Goal: Transaction & Acquisition: Subscribe to service/newsletter

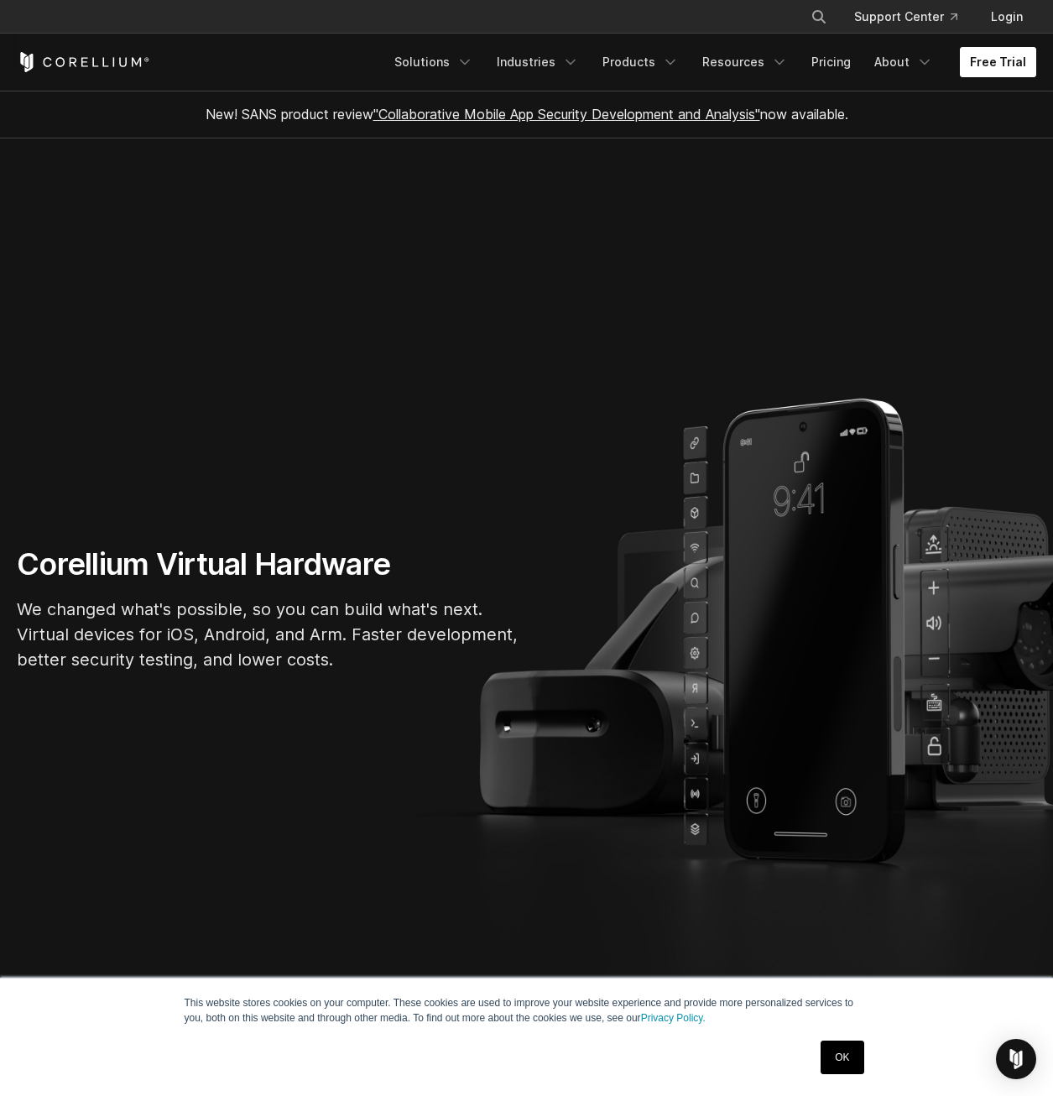
click at [975, 63] on link "Free Trial" at bounding box center [998, 62] width 76 height 30
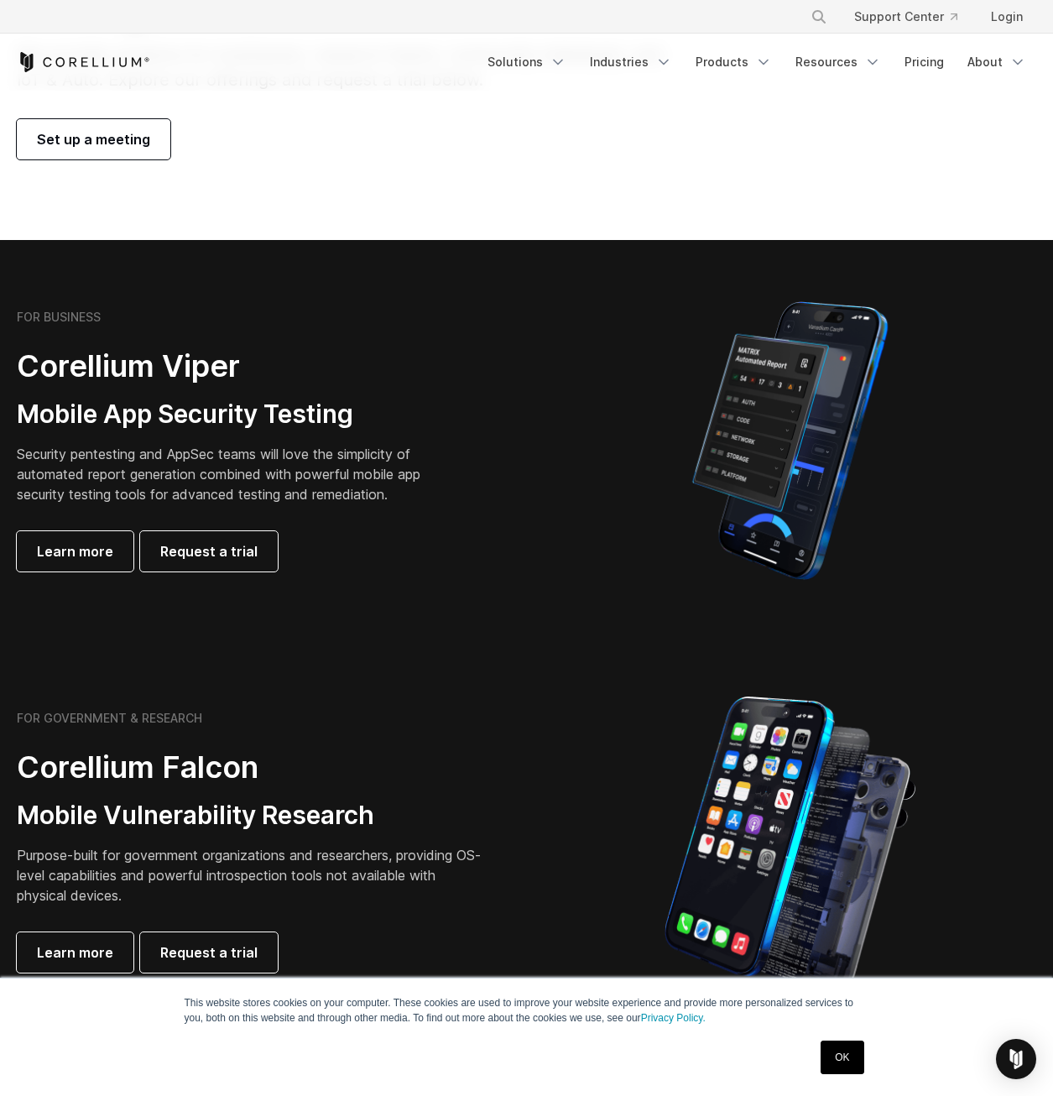
scroll to position [252, 0]
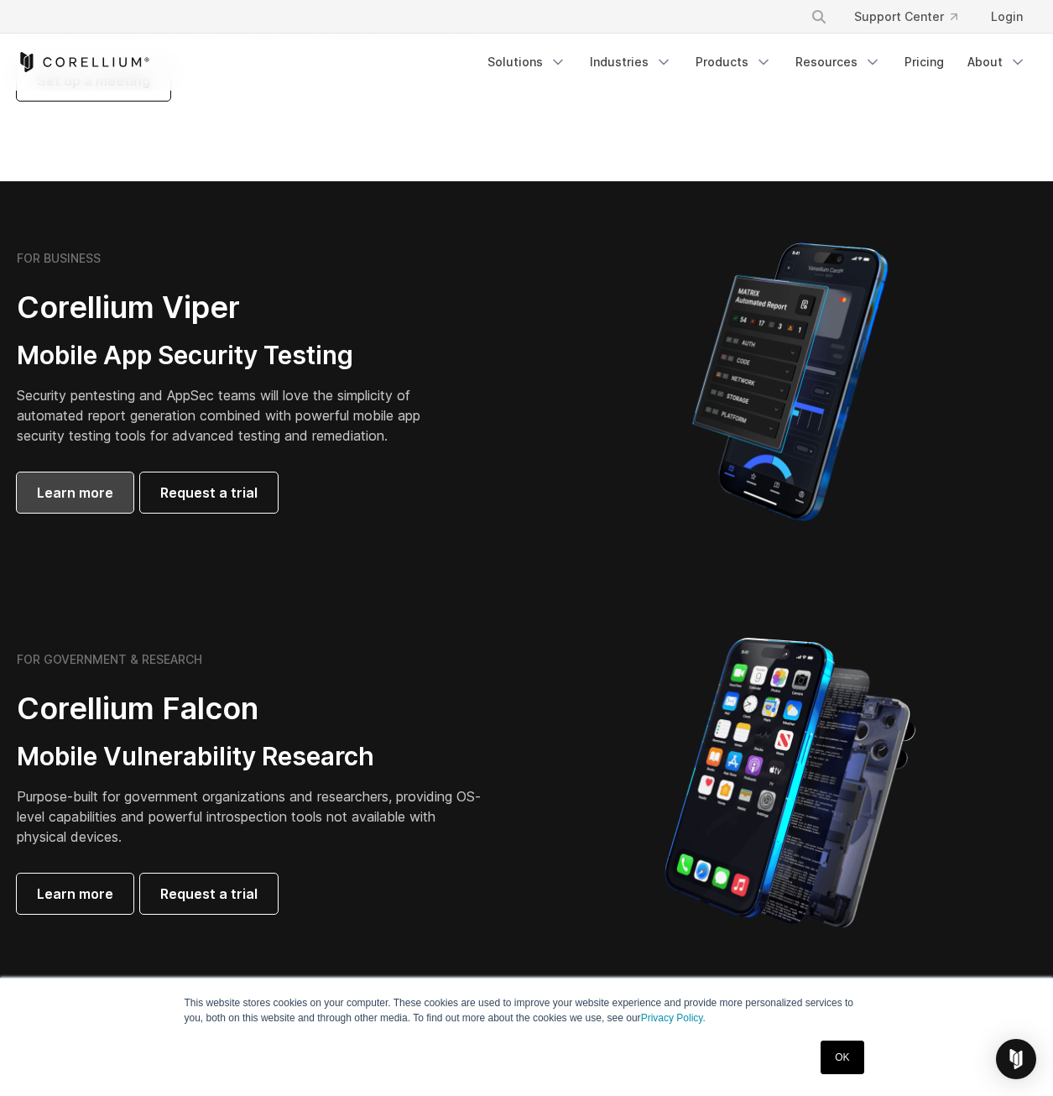
click at [89, 496] on span "Learn more" at bounding box center [75, 493] width 76 height 20
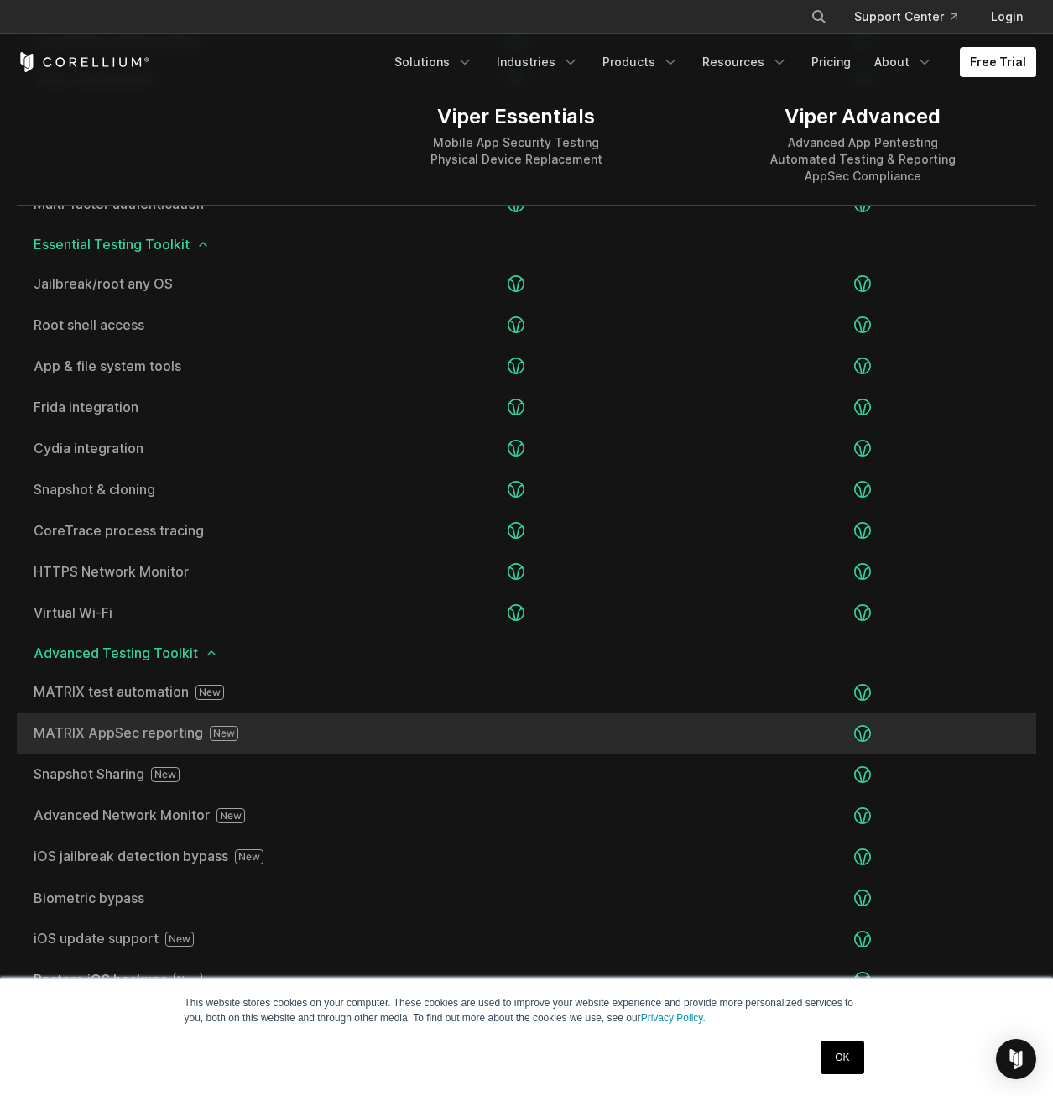
scroll to position [2456, 0]
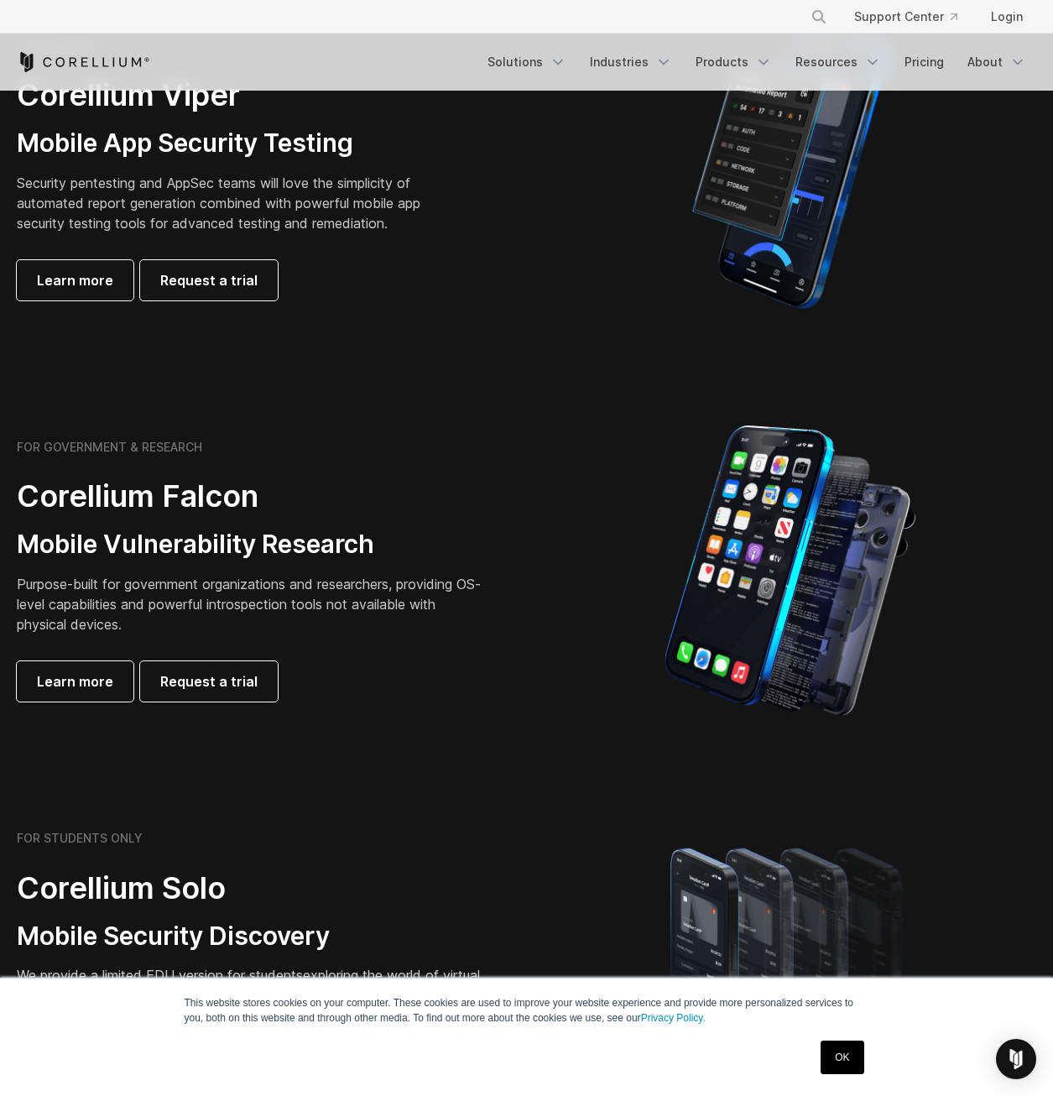
scroll to position [504, 0]
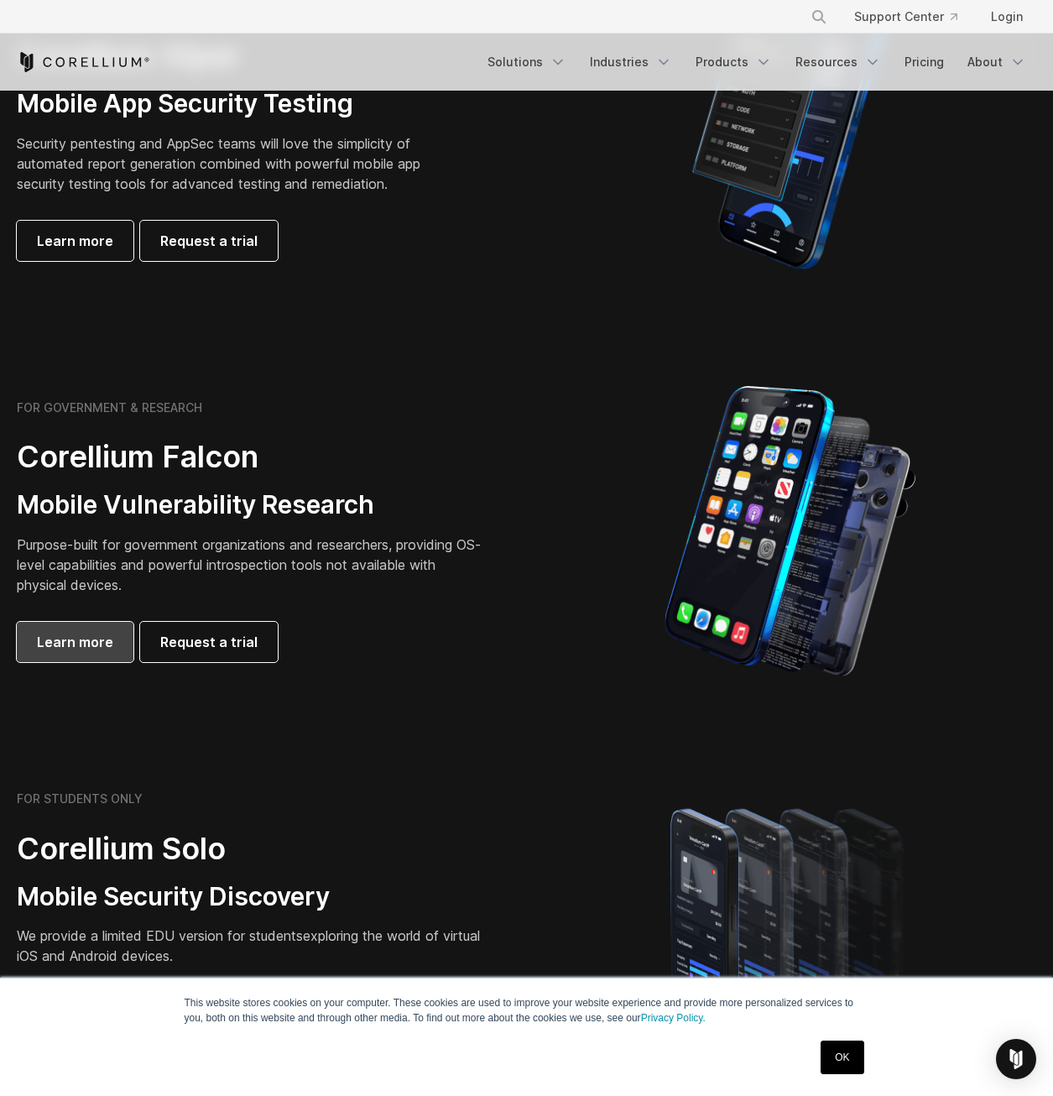
click at [97, 654] on link "Learn more" at bounding box center [75, 642] width 117 height 40
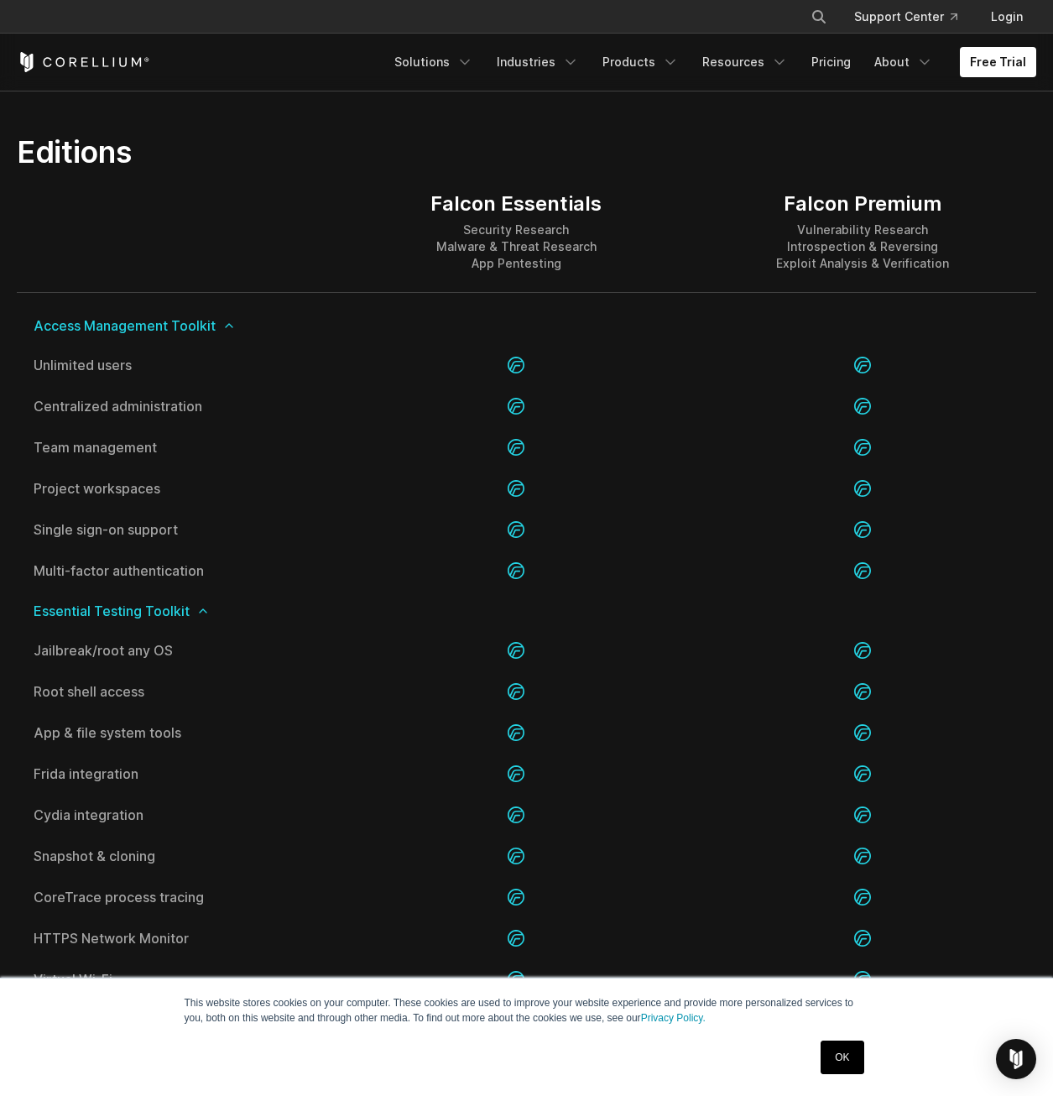
scroll to position [1595, 0]
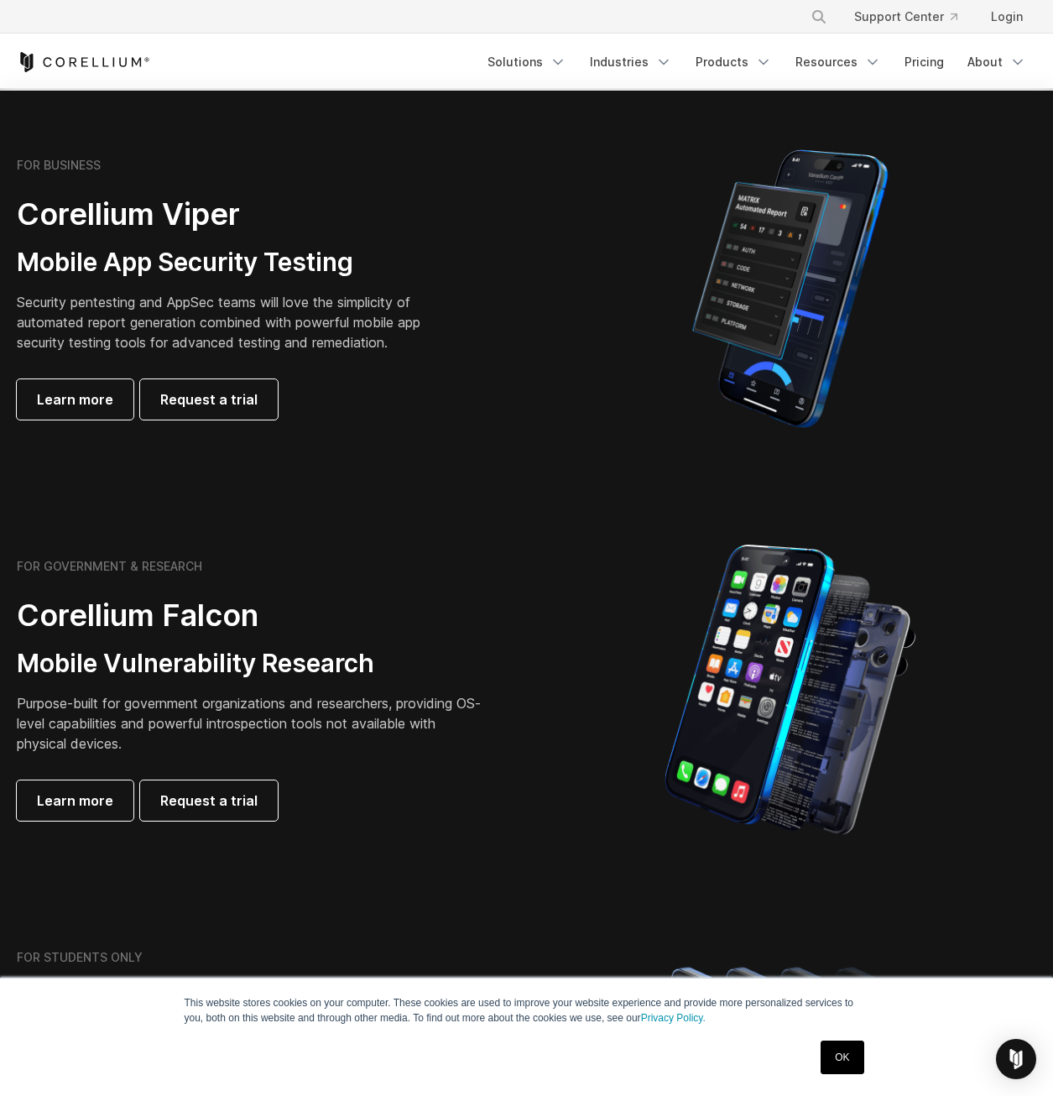
scroll to position [336, 0]
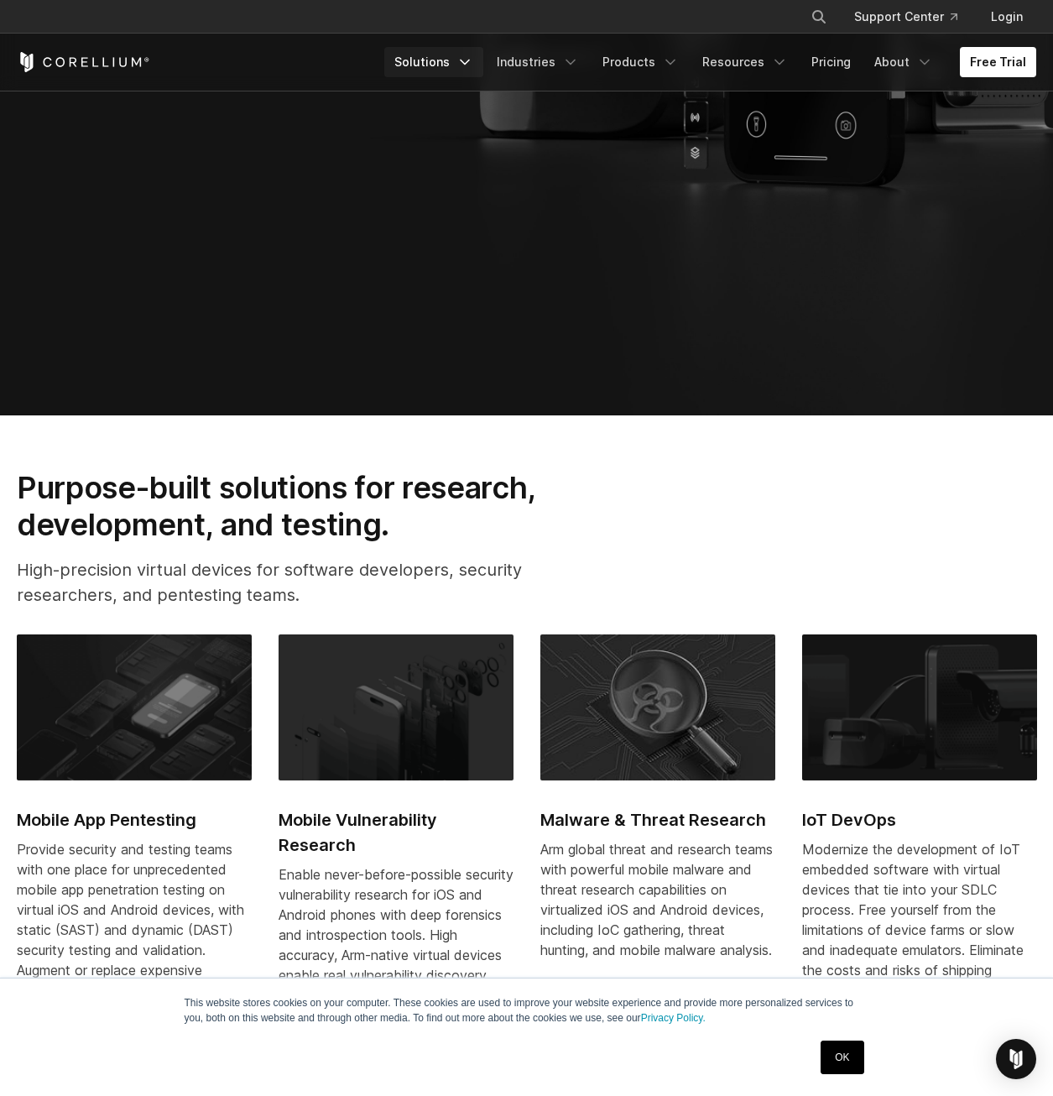
scroll to position [671, 0]
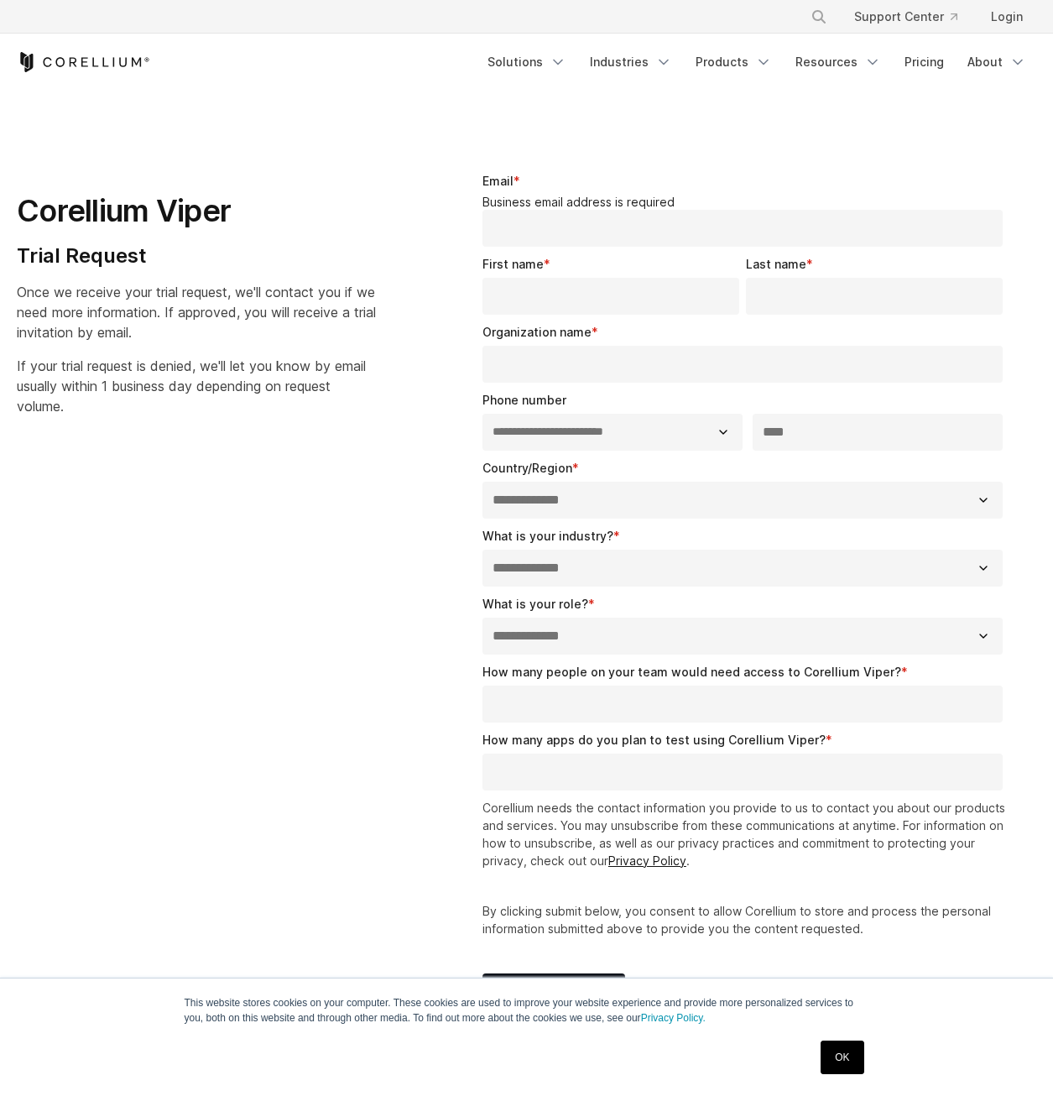
select select "**"
drag, startPoint x: 613, startPoint y: 172, endPoint x: 932, endPoint y: 145, distance: 320.1
click at [932, 145] on div "**********" at bounding box center [746, 601] width 581 height 912
